Goal: Task Accomplishment & Management: Complete application form

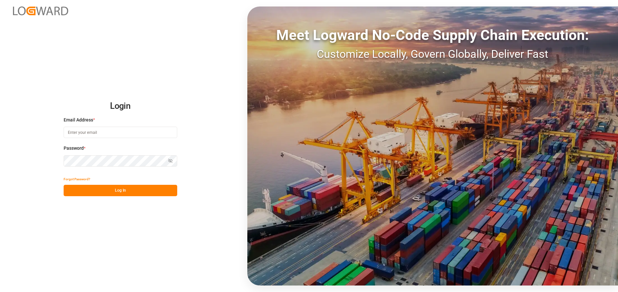
click at [103, 134] on input at bounding box center [121, 132] width 114 height 11
click at [129, 135] on input at bounding box center [121, 132] width 114 height 11
type input "[PERSON_NAME][EMAIL_ADDRESS][PERSON_NAME][DOMAIN_NAME]"
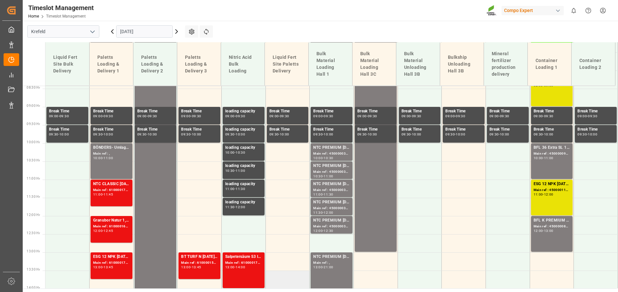
scroll to position [307, 0]
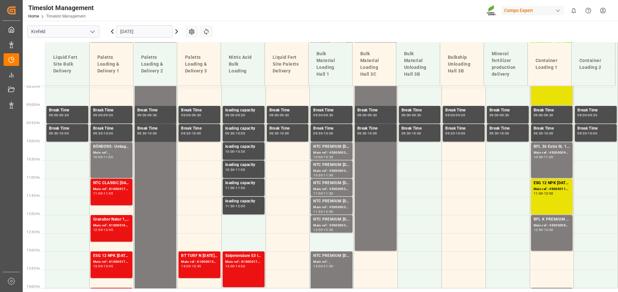
click at [113, 29] on icon at bounding box center [112, 32] width 8 height 8
